Goal: Task Accomplishment & Management: Use online tool/utility

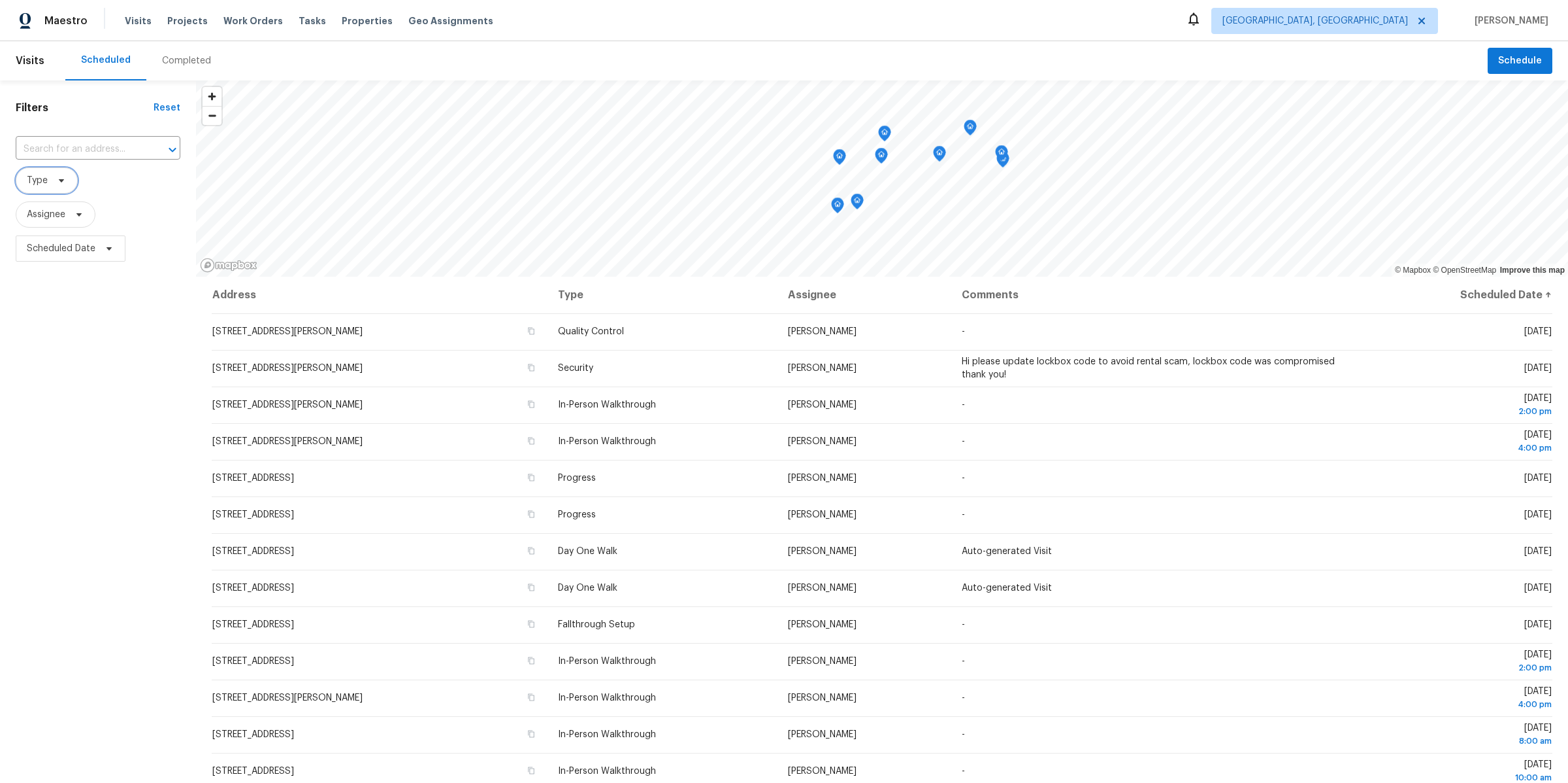
click at [39, 184] on span "Type" at bounding box center [37, 180] width 21 height 13
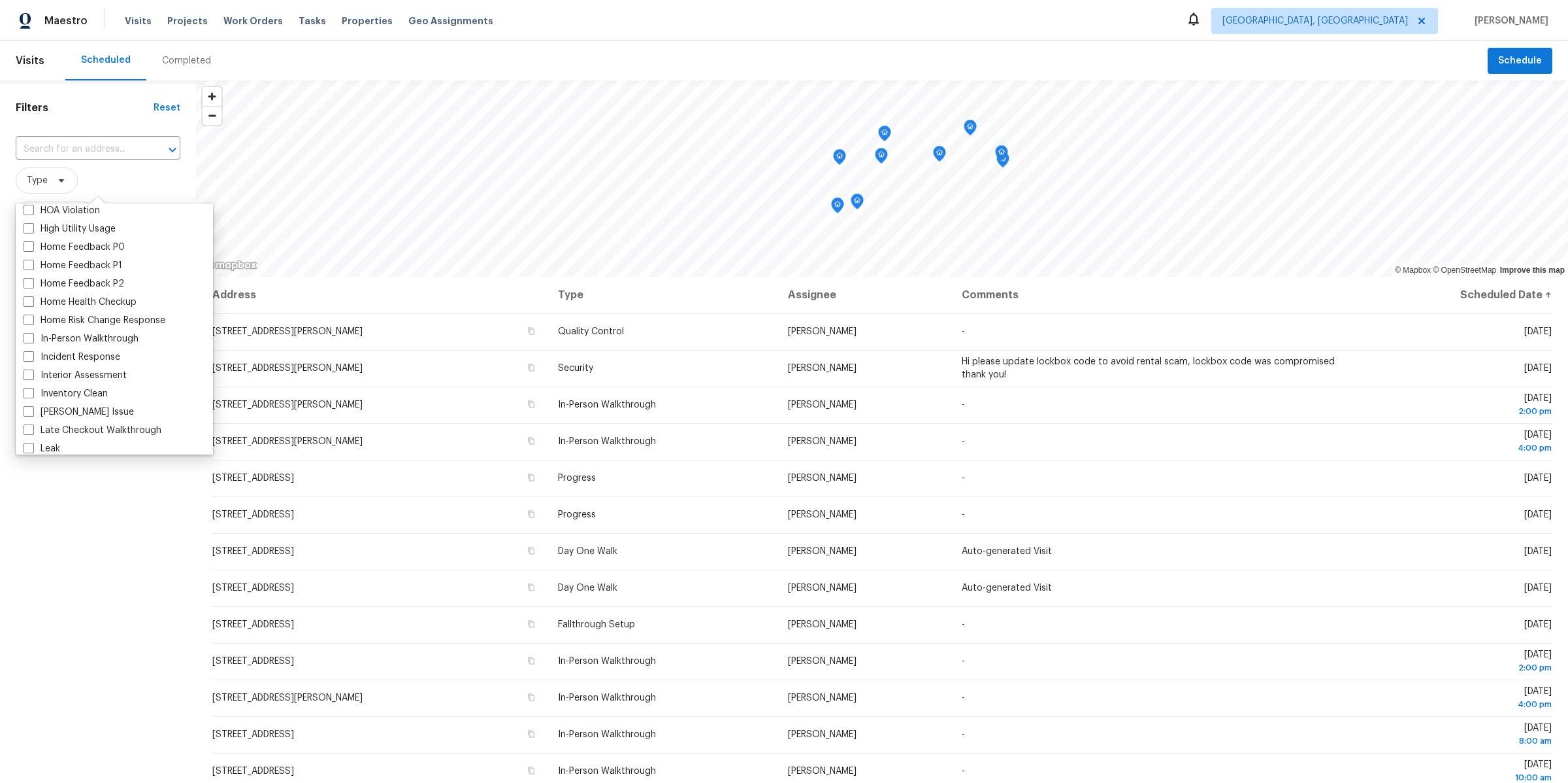
scroll to position [391, 0]
click at [57, 336] on label "In-Person Walkthrough" at bounding box center [81, 337] width 115 height 13
click at [32, 336] on input "In-Person Walkthrough" at bounding box center [28, 334] width 9 height 9
checkbox input "true"
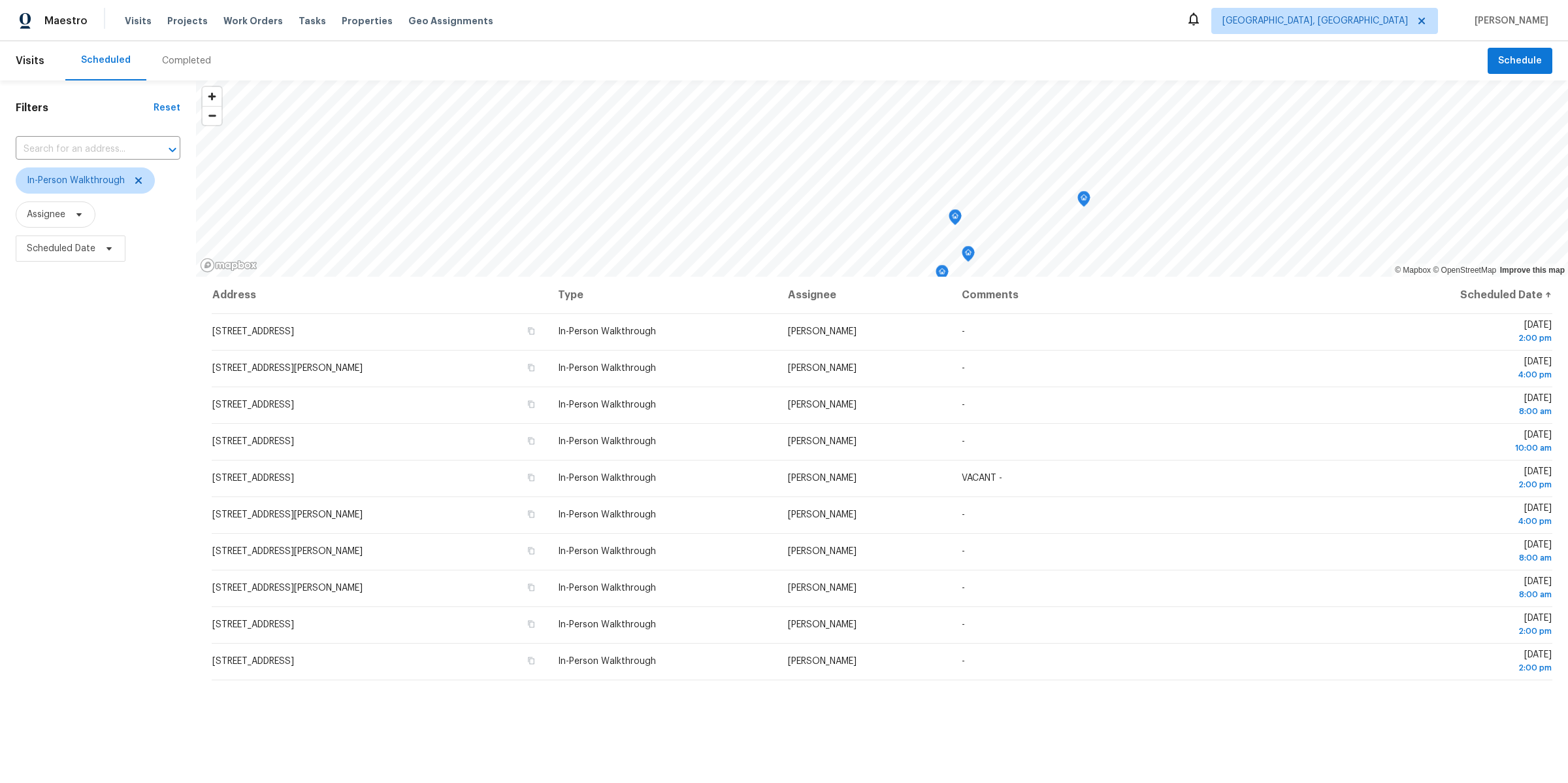
click at [125, 646] on div "Filters Reset ​ In-Person Walkthrough Assignee Scheduled Date" at bounding box center [98, 492] width 196 height 822
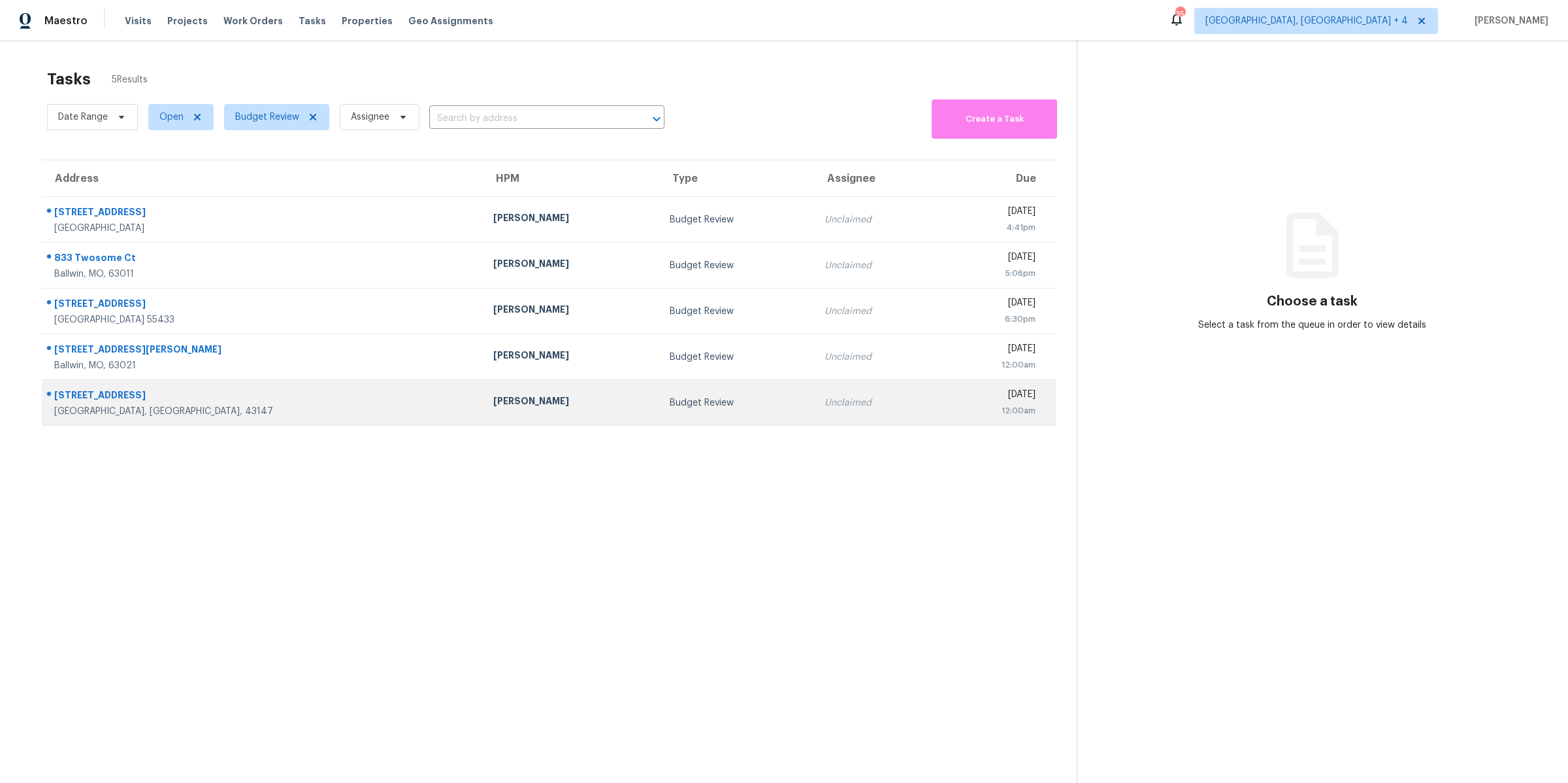
click at [670, 402] on div "Budget Review" at bounding box center [737, 403] width 134 height 13
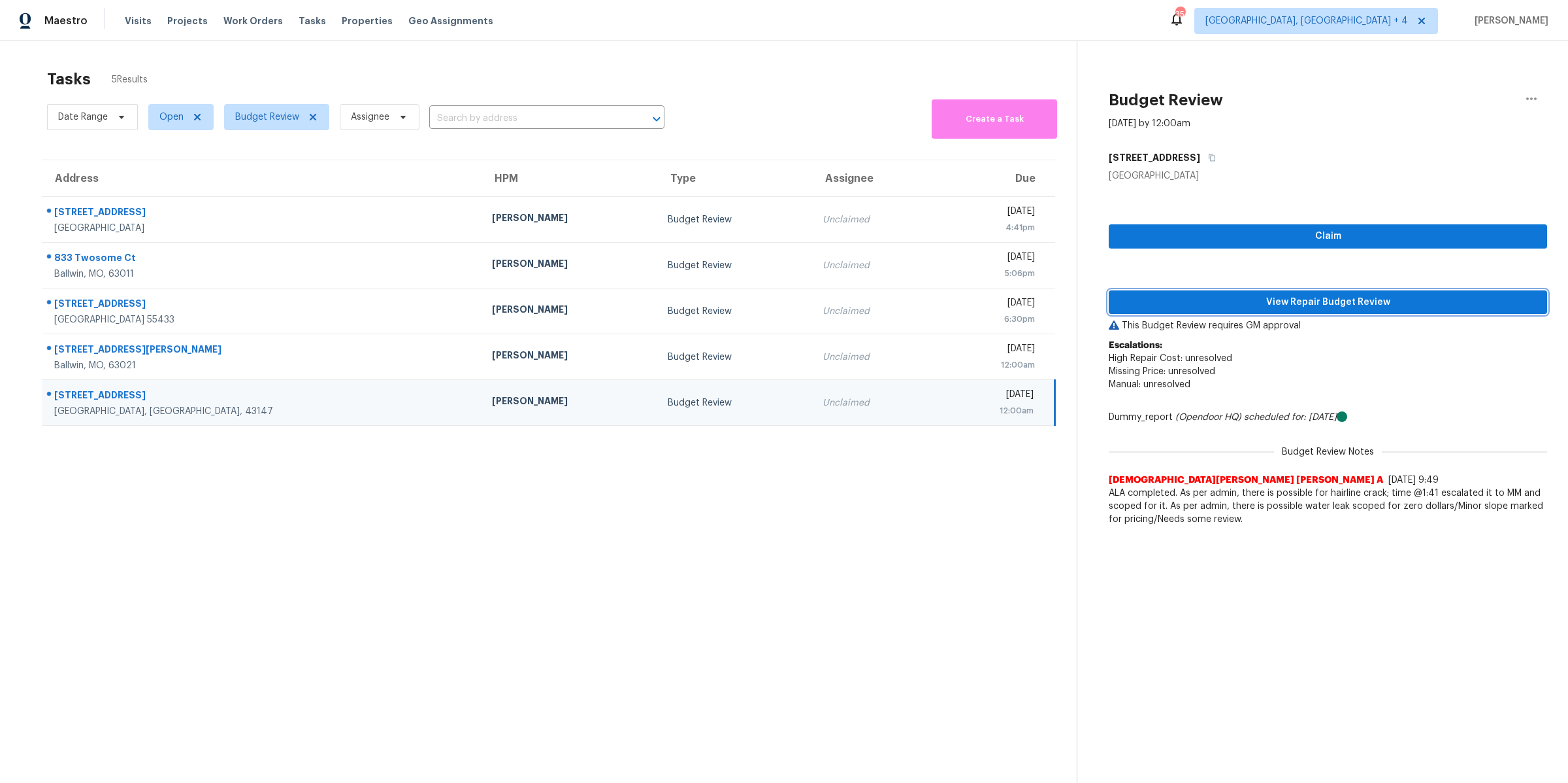
click at [1221, 299] on span "View Repair Budget Review" at bounding box center [1329, 302] width 418 height 16
